Goal: Transaction & Acquisition: Obtain resource

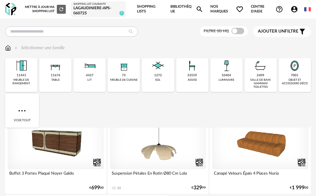
click at [8, 49] on img at bounding box center [8, 48] width 6 height 6
click at [8, 51] on div "Sélectionner une famille" at bounding box center [158, 51] width 306 height 13
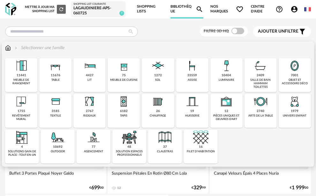
drag, startPoint x: 7, startPoint y: 50, endPoint x: 23, endPoint y: 117, distance: 68.7
click at [7, 50] on img at bounding box center [8, 48] width 6 height 6
click at [23, 115] on div "revêtement mural" at bounding box center [21, 117] width 28 height 7
click at [19, 114] on div "revêtement mural" at bounding box center [21, 117] width 28 height 7
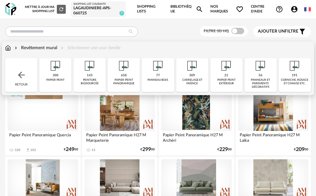
click at [58, 76] on div "300" at bounding box center [56, 75] width 6 height 4
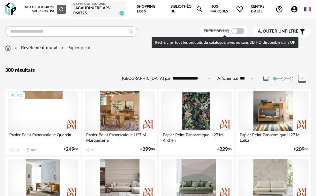
click at [239, 33] on span at bounding box center [238, 31] width 13 height 6
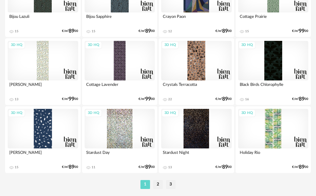
scroll to position [1634, 0]
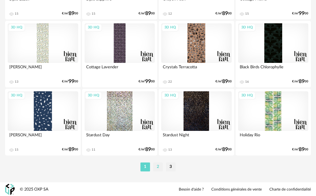
click at [157, 170] on li "2" at bounding box center [158, 167] width 10 height 9
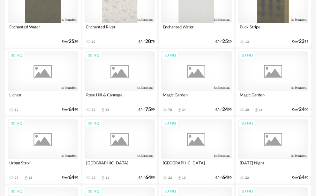
scroll to position [858, 0]
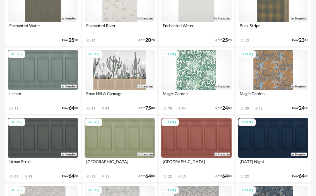
click at [251, 148] on div "3D HQ" at bounding box center [273, 138] width 71 height 40
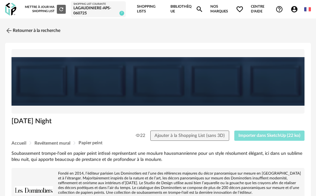
click at [256, 134] on span "Importer dans SketchUp (22 ko)" at bounding box center [270, 136] width 62 height 4
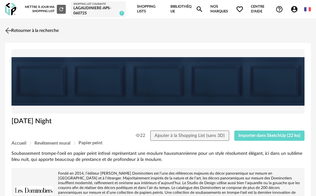
click at [7, 34] on img at bounding box center [8, 30] width 9 height 9
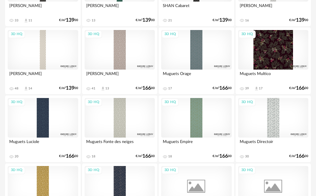
scroll to position [1634, 0]
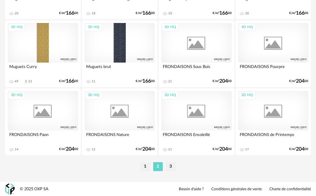
click at [168, 166] on li "3" at bounding box center [171, 166] width 10 height 9
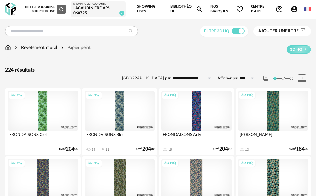
click at [46, 49] on div "Revêtement mural" at bounding box center [35, 47] width 44 height 6
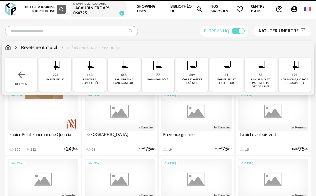
click at [120, 75] on div "658 papier-peint panoramique" at bounding box center [124, 75] width 32 height 34
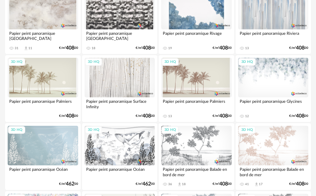
scroll to position [1192, 0]
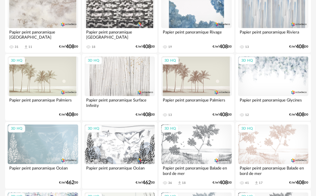
click at [184, 158] on div "3D HQ" at bounding box center [196, 145] width 71 height 40
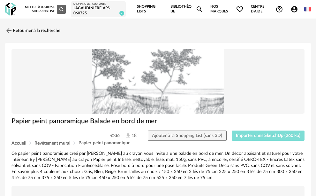
click at [268, 134] on span "Importer dans SketchUp (260 ko)" at bounding box center [268, 136] width 65 height 4
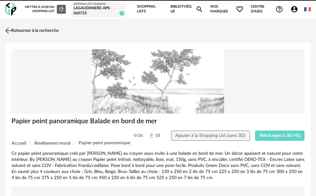
click at [17, 28] on link "Retourner à la recherche" at bounding box center [31, 31] width 55 height 14
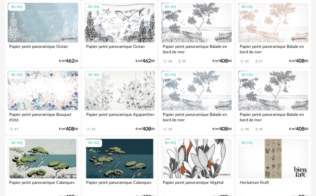
scroll to position [1343, 0]
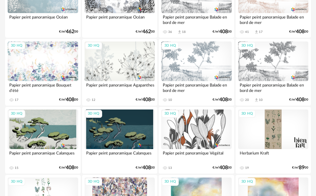
click at [53, 135] on div "3D HQ" at bounding box center [43, 130] width 71 height 40
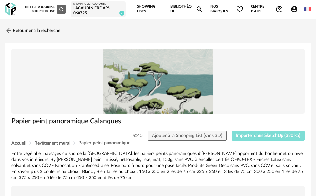
click at [277, 134] on span "Importer dans SketchUp (330 ko)" at bounding box center [268, 136] width 65 height 4
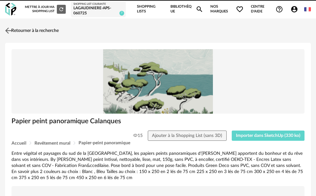
click at [13, 32] on img at bounding box center [8, 30] width 9 height 9
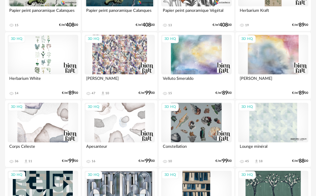
scroll to position [1506, 0]
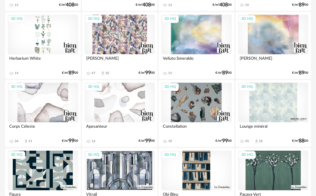
click at [110, 110] on div "3D HQ" at bounding box center [120, 103] width 71 height 40
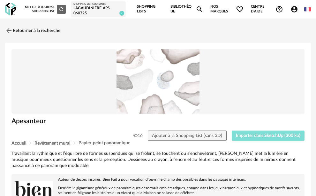
click at [252, 134] on span "Importer dans SketchUp (300 ko)" at bounding box center [268, 136] width 65 height 4
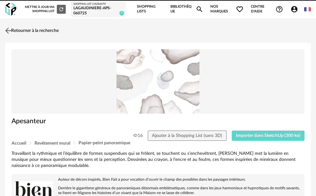
click at [16, 33] on link "Retourner à la recherche" at bounding box center [31, 31] width 55 height 14
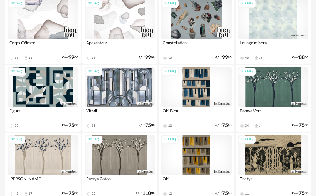
scroll to position [1634, 0]
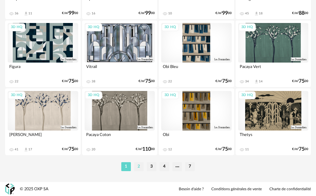
click at [136, 169] on li "2" at bounding box center [139, 166] width 10 height 9
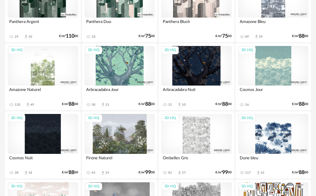
scroll to position [324, 0]
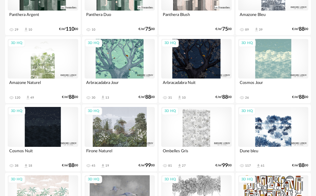
click at [265, 138] on div "3D HQ" at bounding box center [273, 127] width 71 height 40
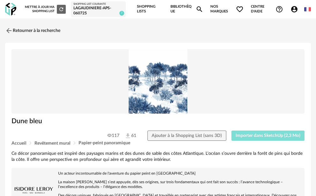
click at [269, 134] on span "Importer dans SketchUp (2,3 Mo)" at bounding box center [268, 136] width 65 height 4
